Goal: Find specific page/section: Find specific page/section

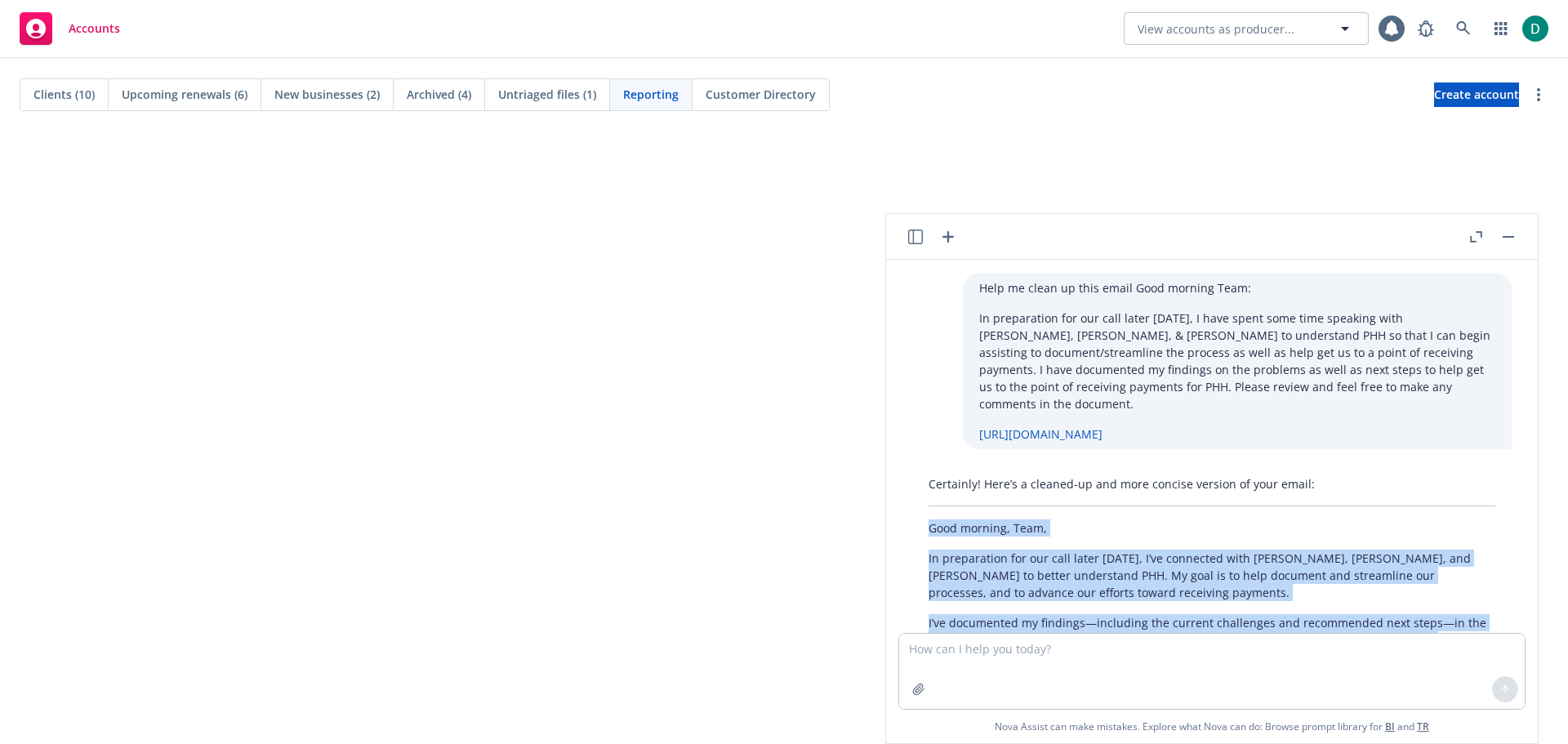
scroll to position [166, 0]
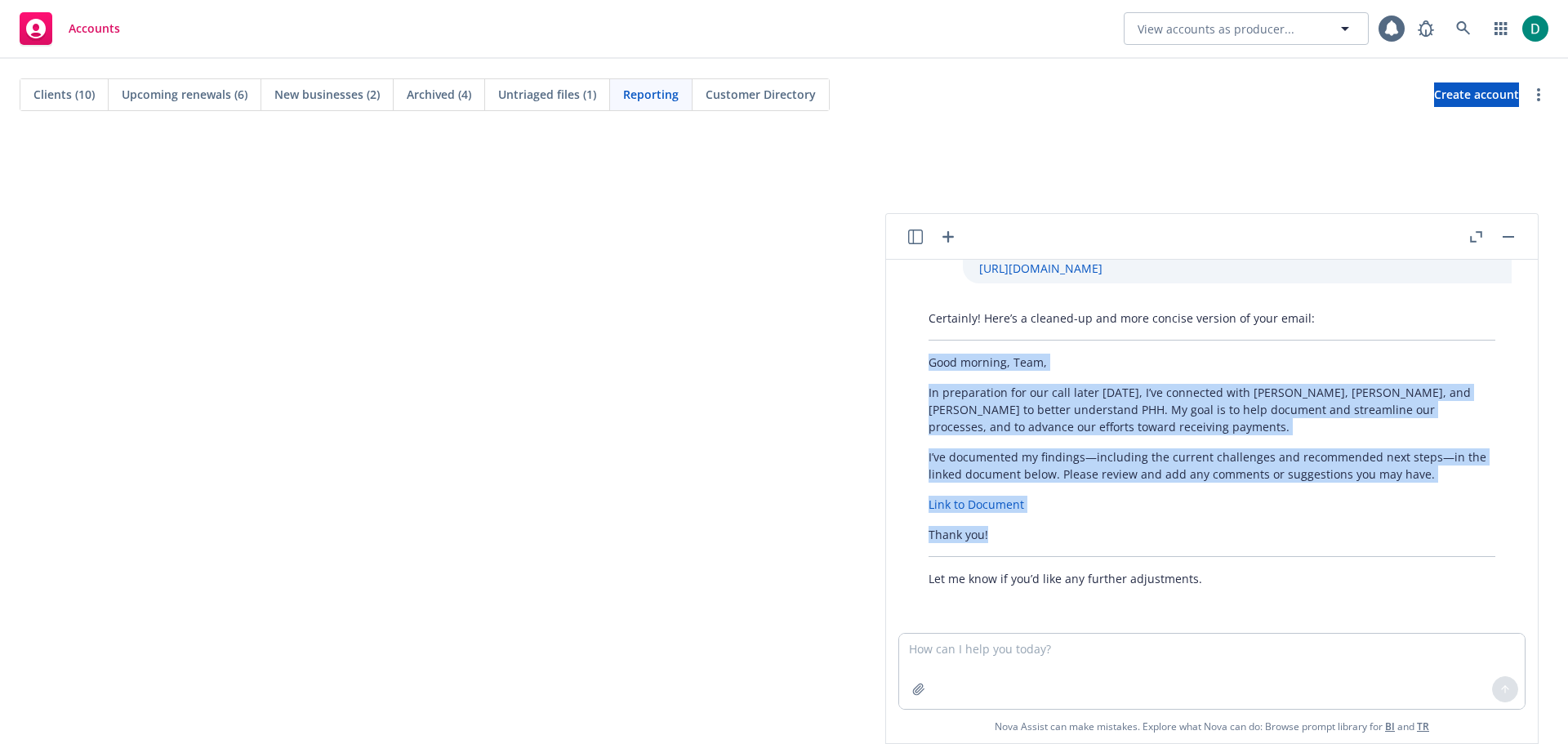
click at [1518, 236] on button "button" at bounding box center [1508, 236] width 19 height 19
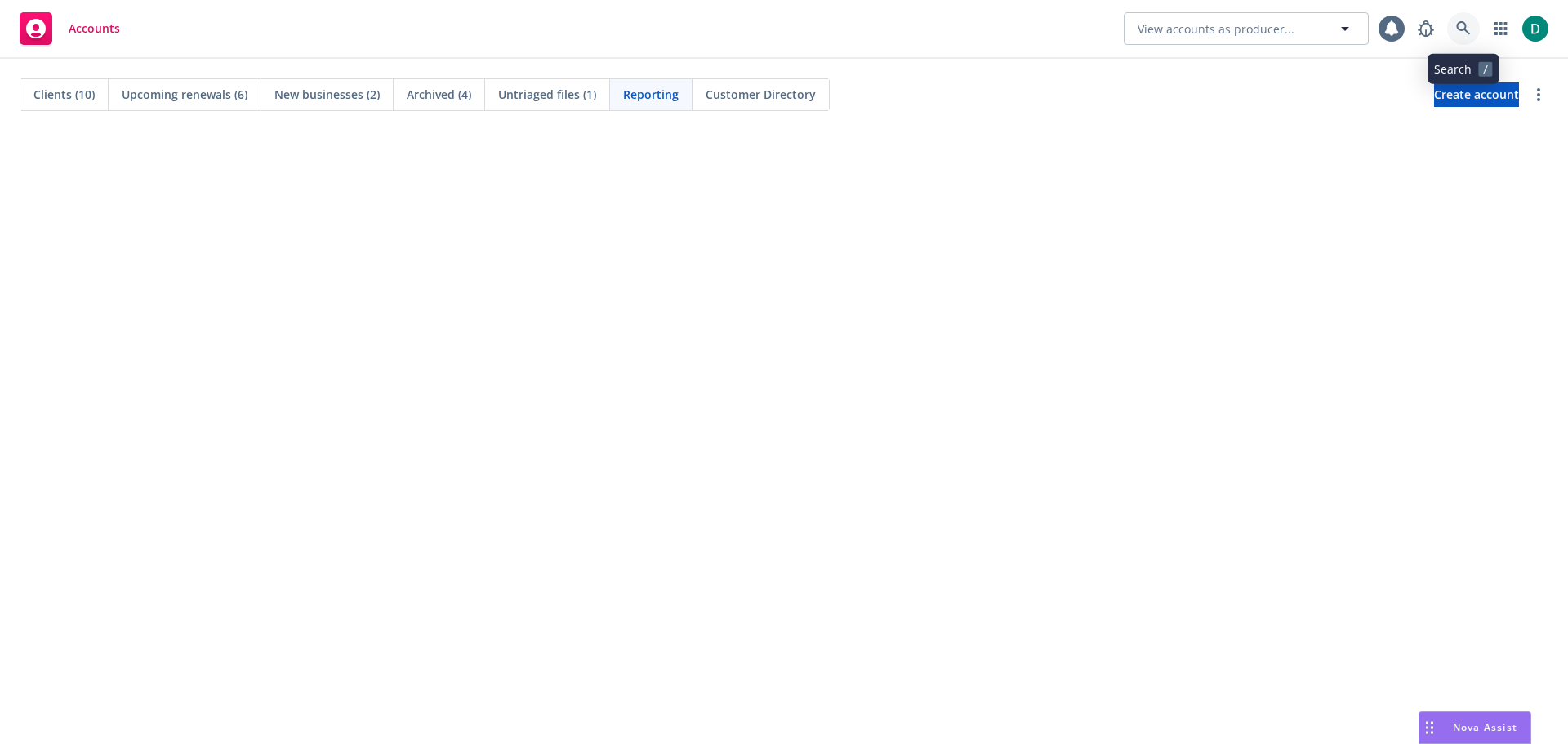
click at [1464, 24] on icon at bounding box center [1464, 28] width 15 height 15
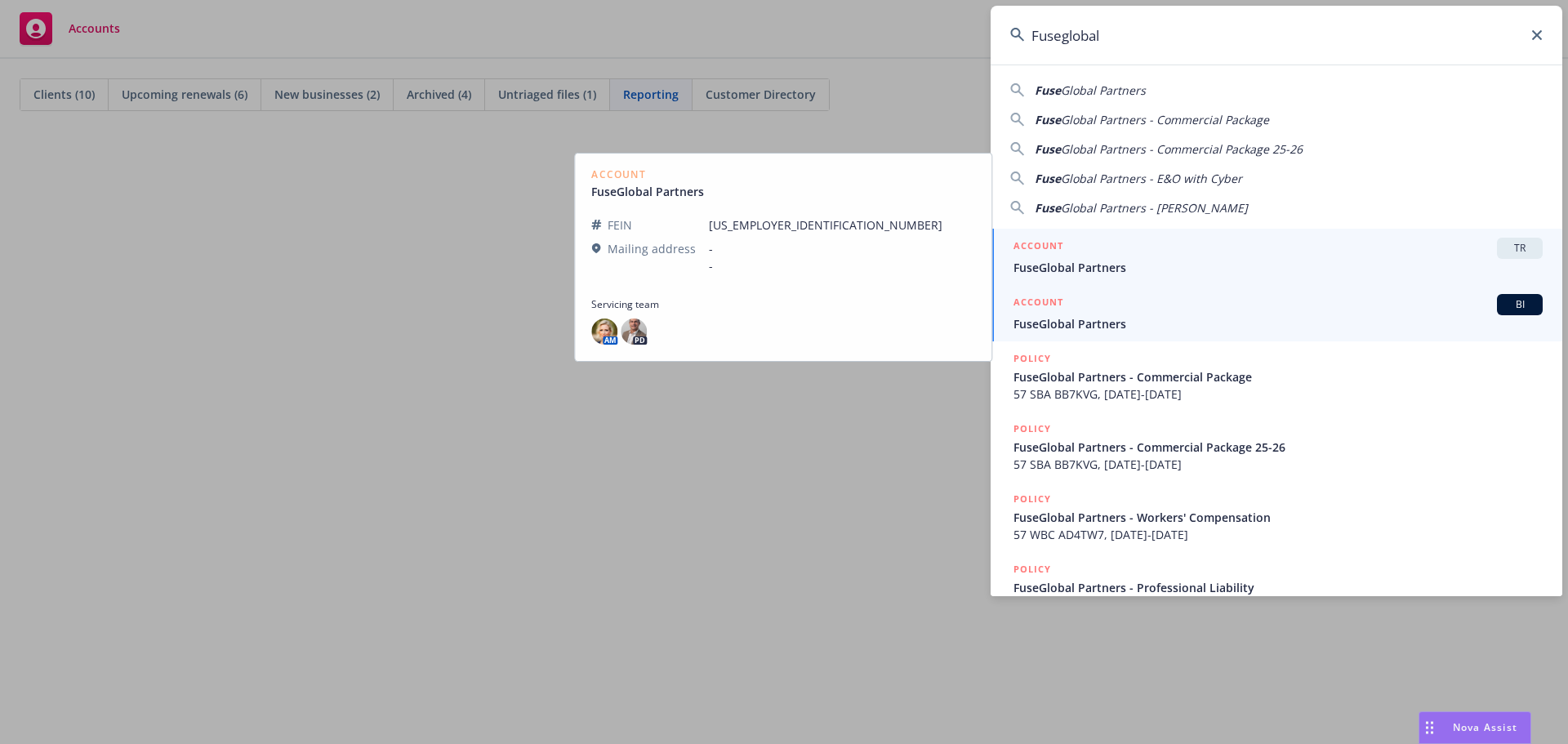
type input "Fuseglobal"
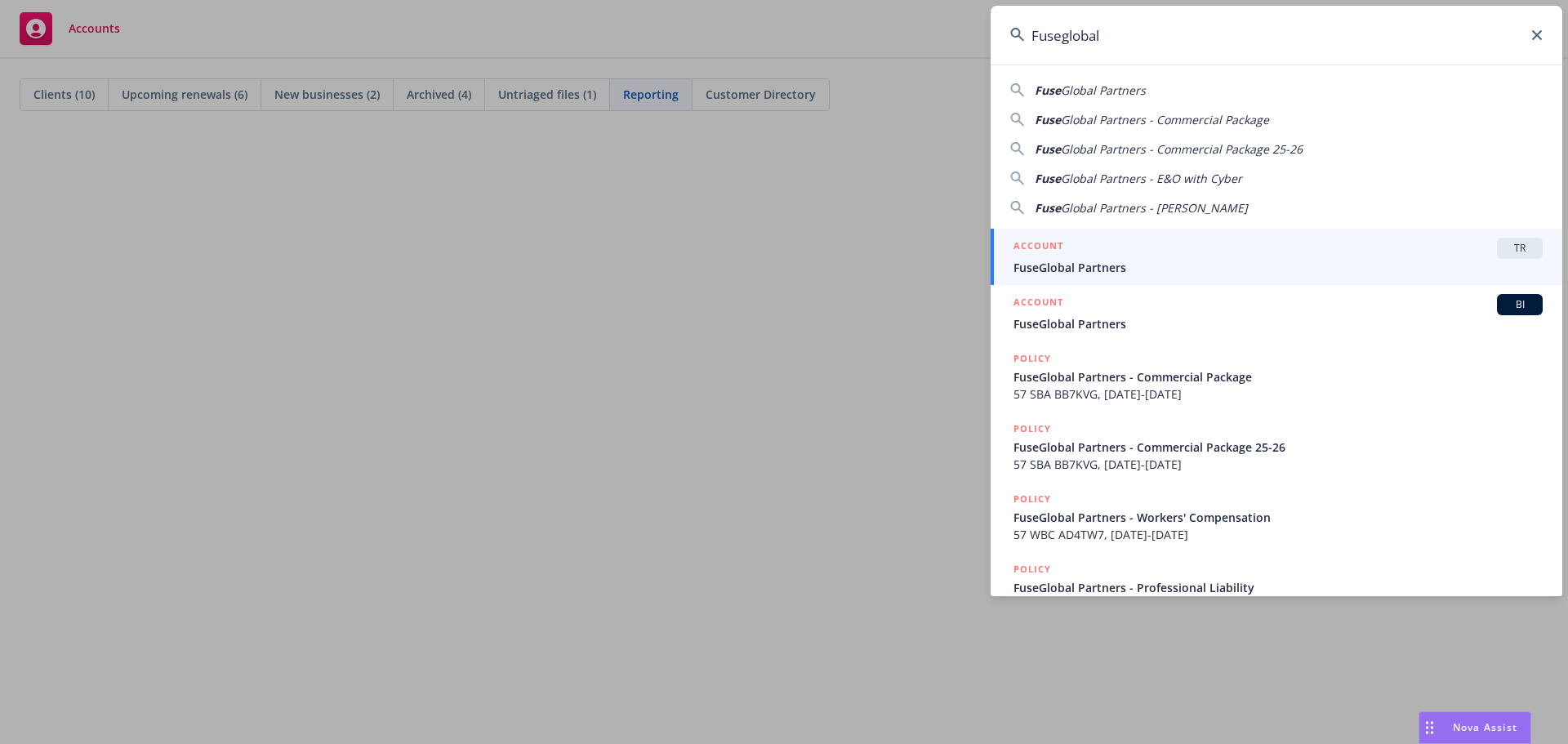
click at [1071, 315] on div "ACCOUNT BI FuseGlobal Partners" at bounding box center [1278, 313] width 530 height 38
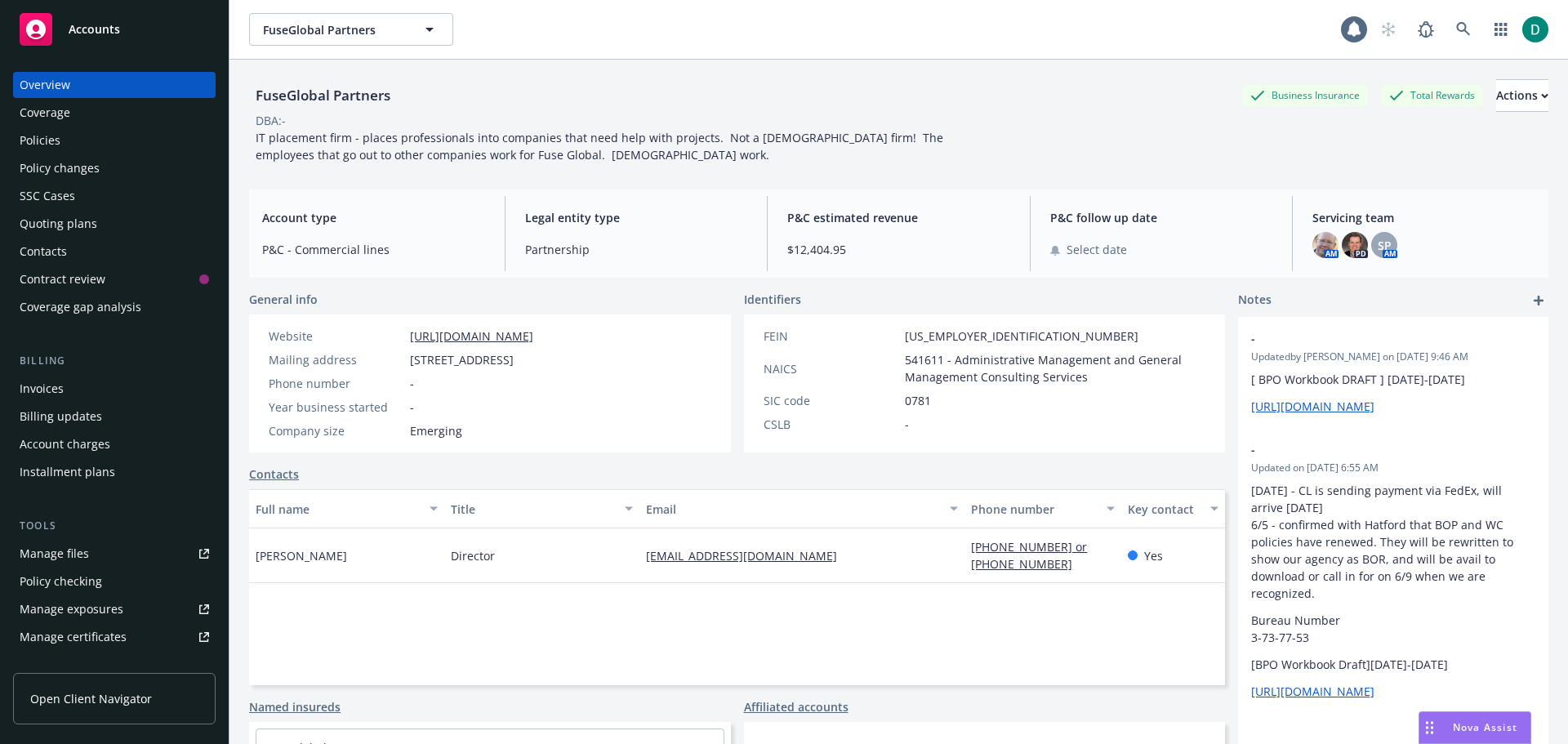
click at [96, 139] on div "Policies" at bounding box center [114, 140] width 190 height 27
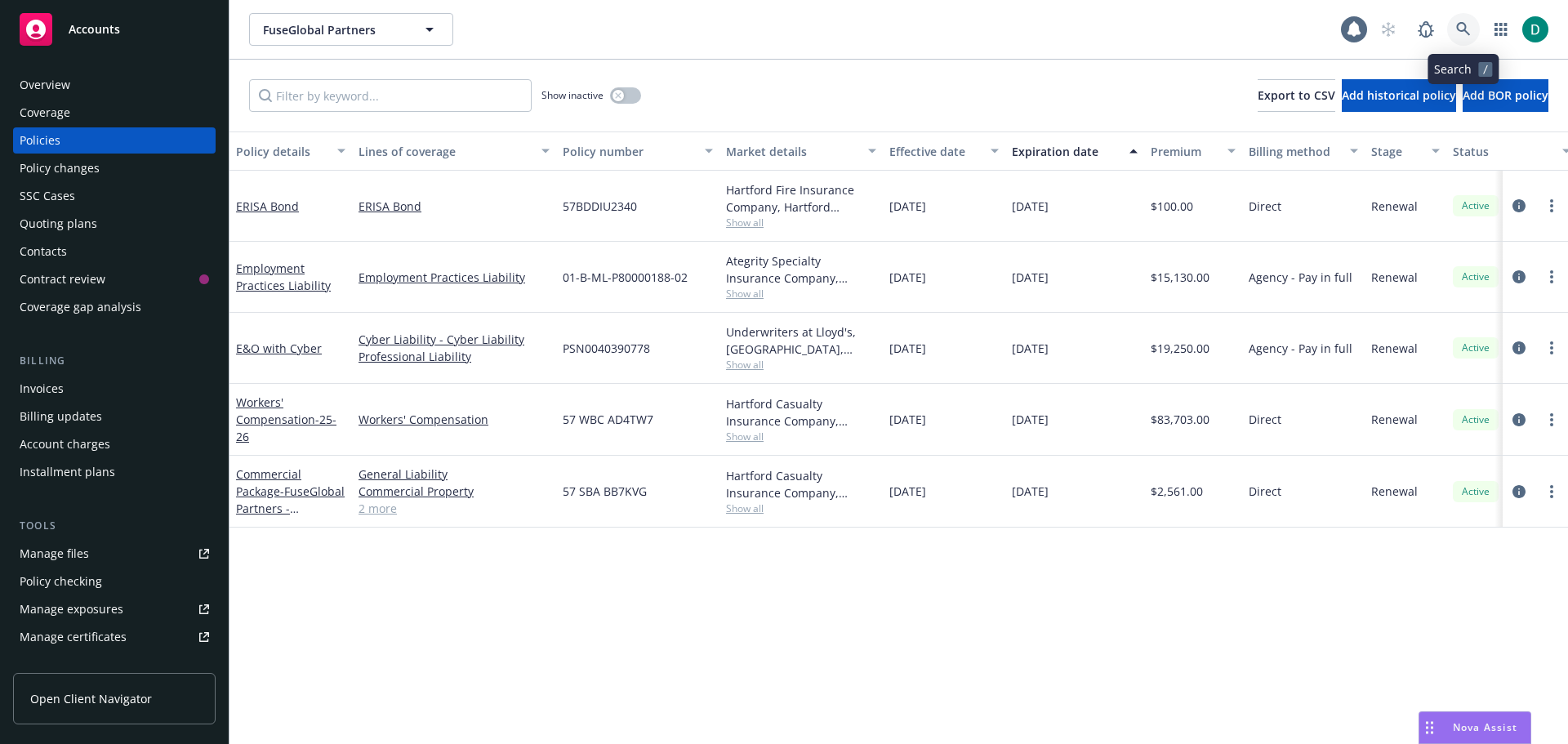
click at [1468, 32] on icon at bounding box center [1464, 29] width 15 height 15
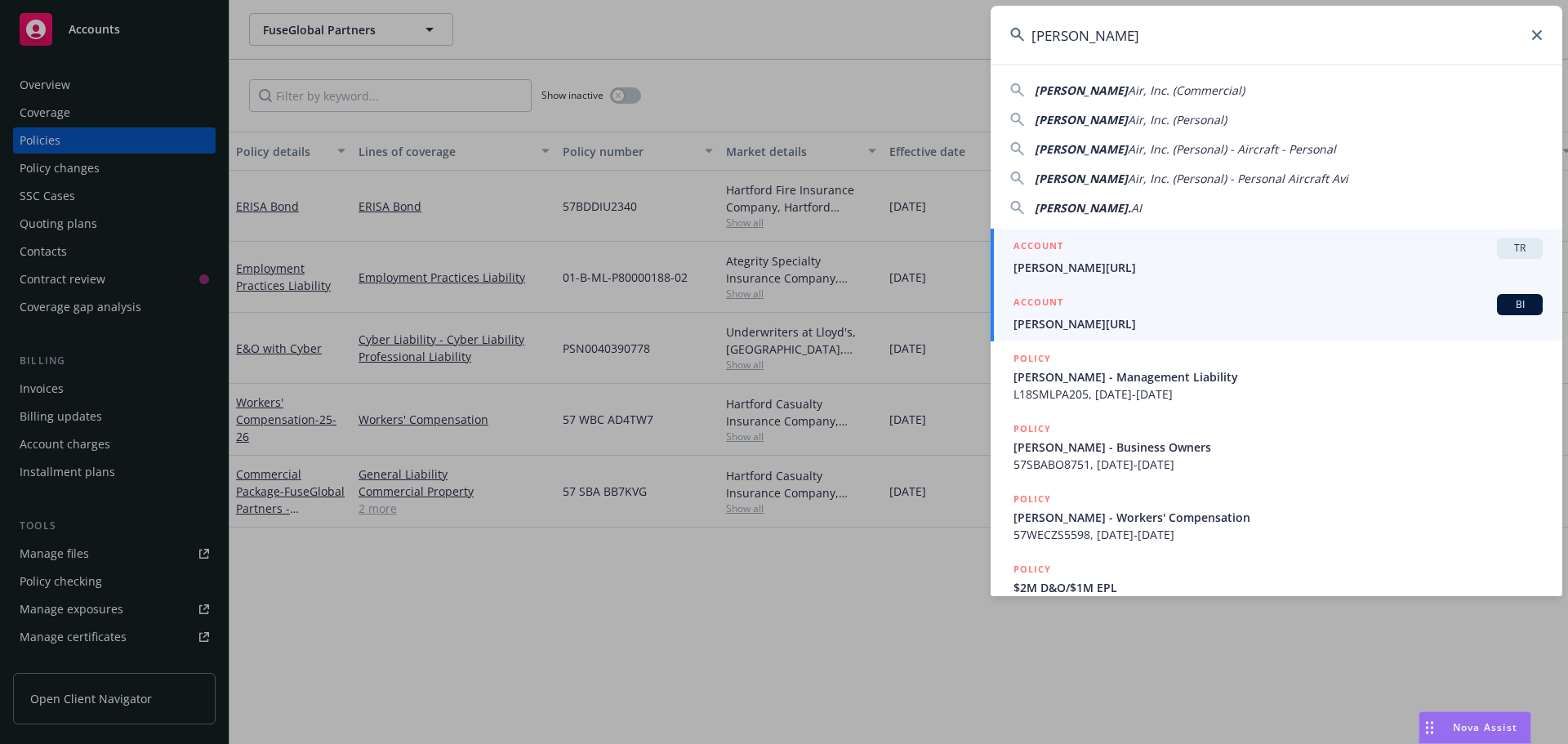
type input "[PERSON_NAME]"
click at [1072, 318] on span "[PERSON_NAME][URL]" at bounding box center [1278, 323] width 530 height 17
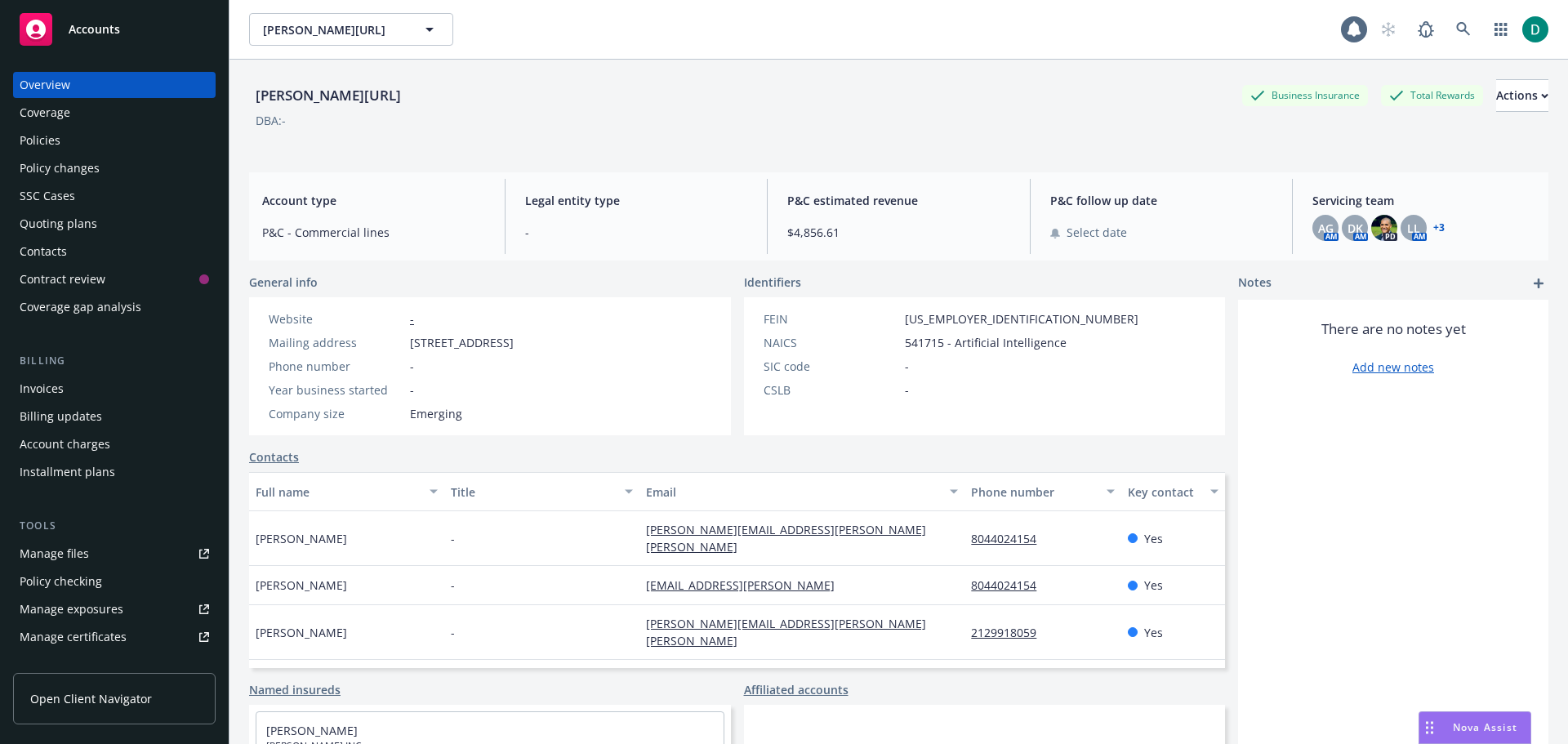
click at [62, 143] on div "Policies" at bounding box center [114, 140] width 190 height 27
